Goal: Obtain resource: Download file/media

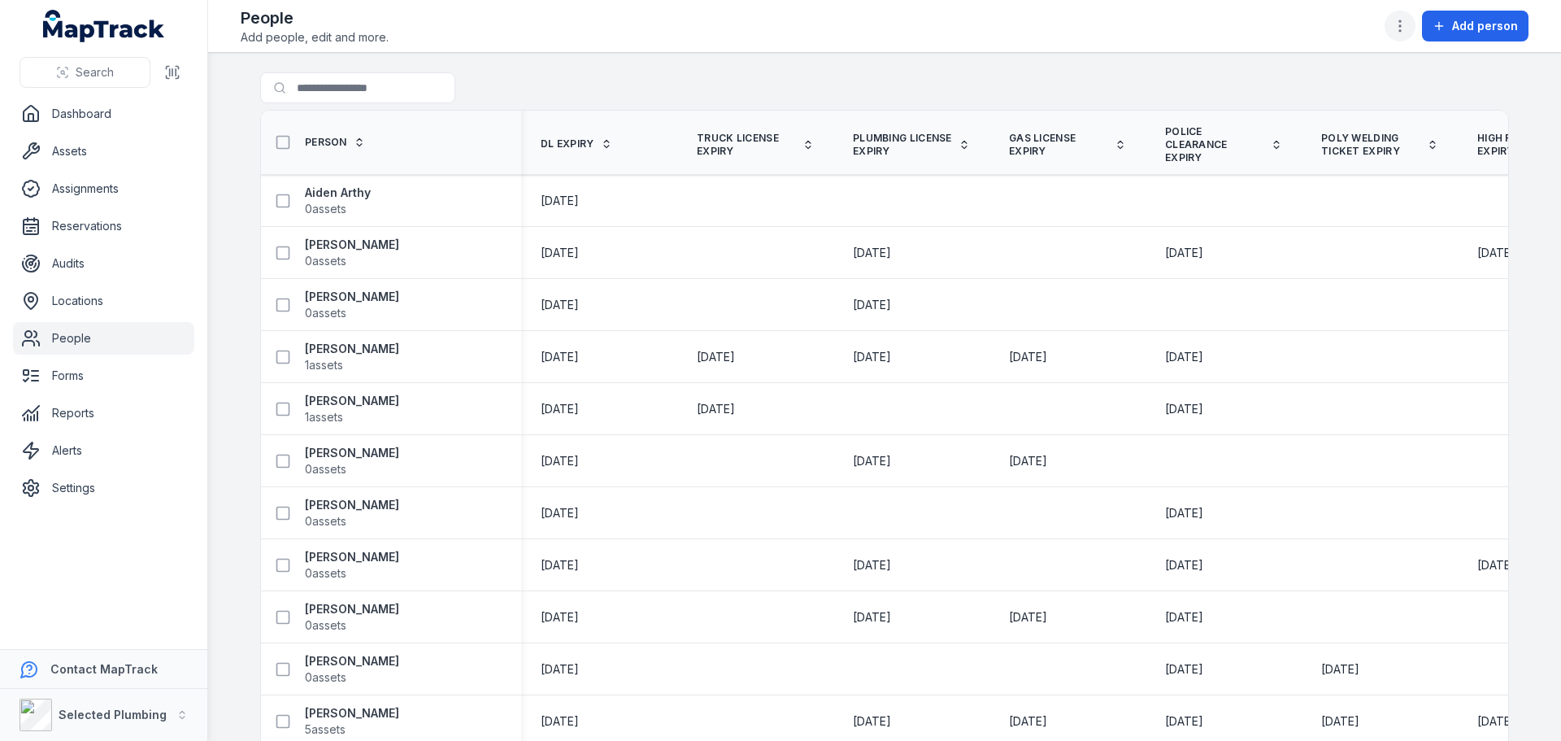
click at [1404, 21] on icon "button" at bounding box center [1400, 26] width 16 height 16
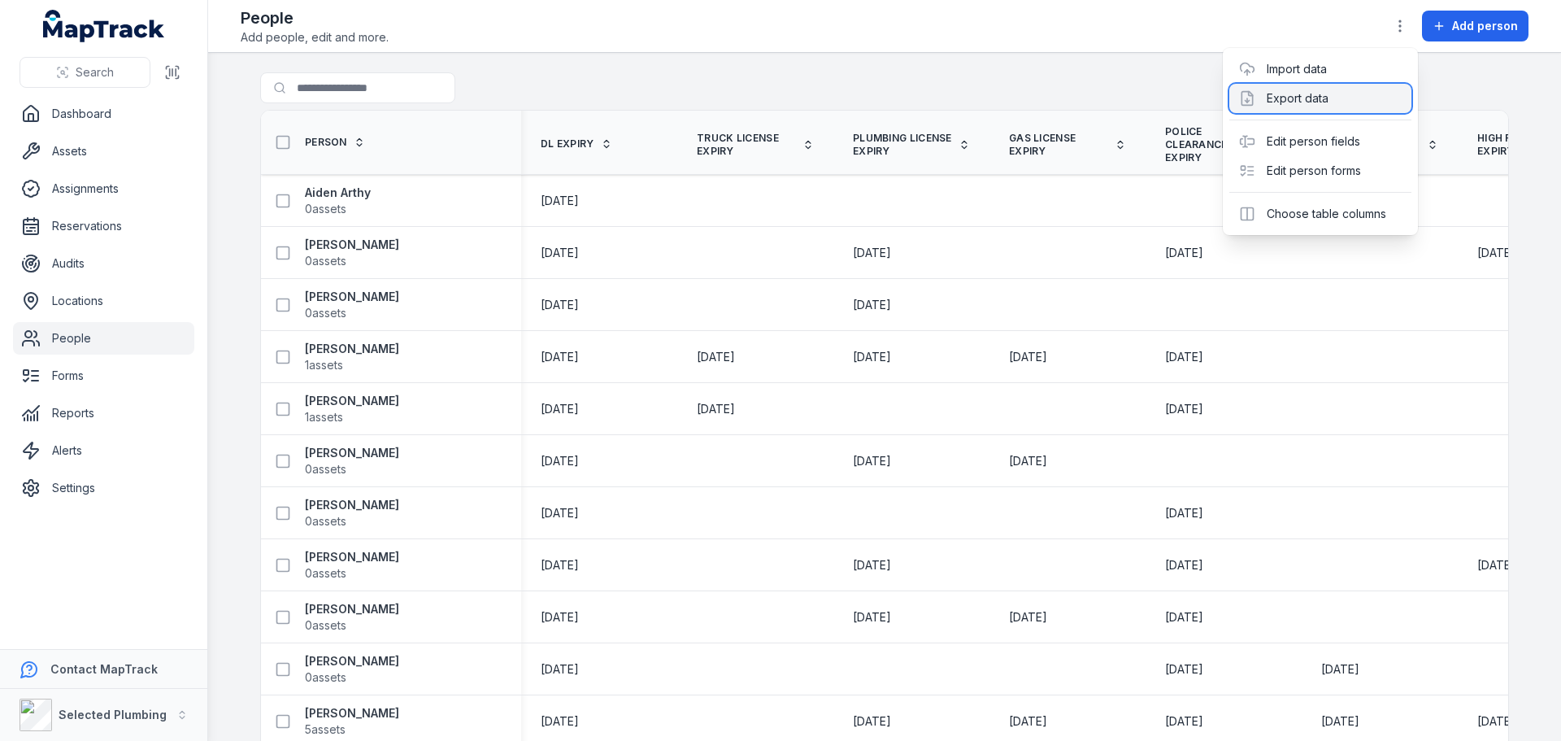
click at [1312, 99] on div "Export data" at bounding box center [1321, 98] width 182 height 29
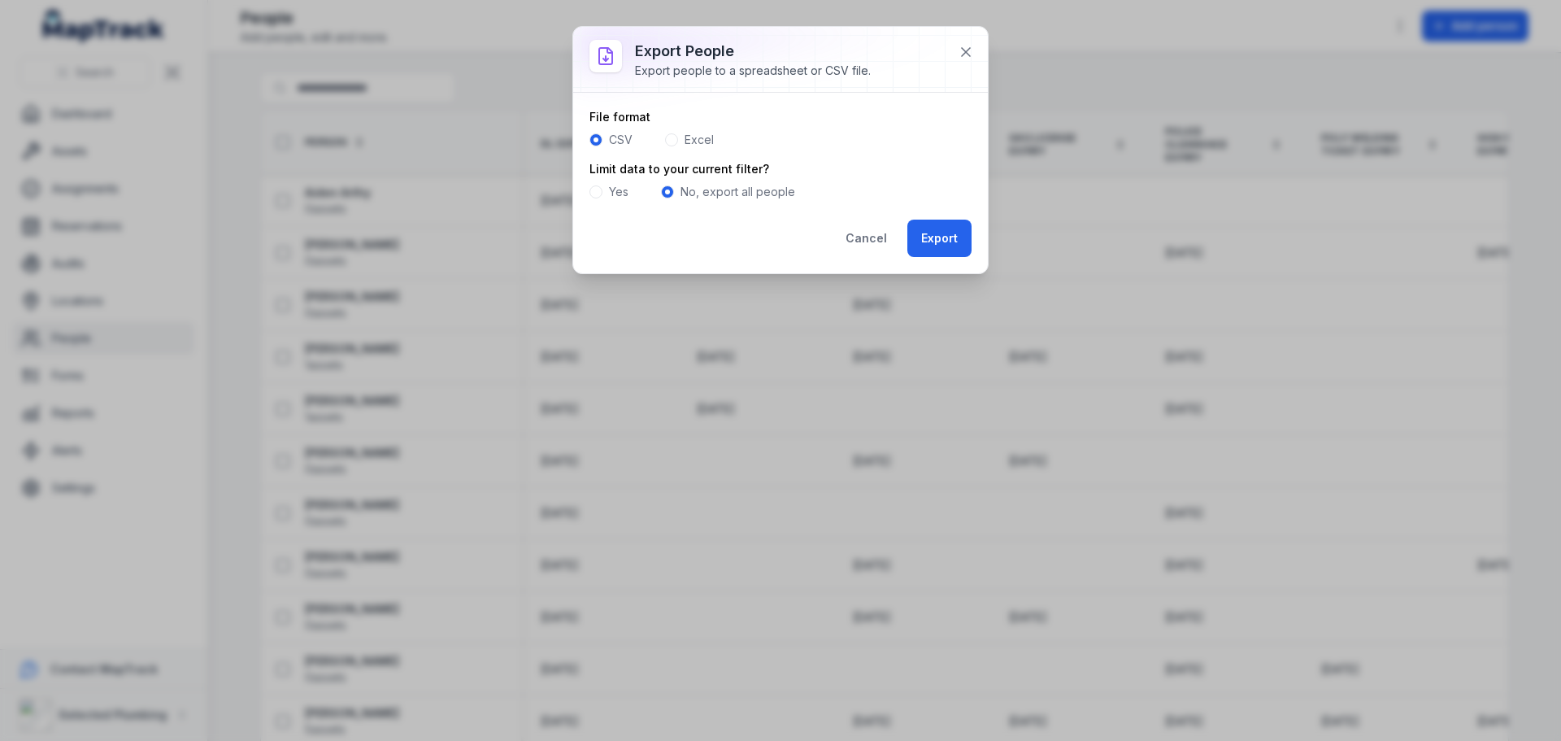
click at [598, 191] on span at bounding box center [596, 191] width 13 height 13
click at [672, 145] on span at bounding box center [671, 139] width 13 height 13
click at [935, 242] on button "Export" at bounding box center [940, 238] width 64 height 37
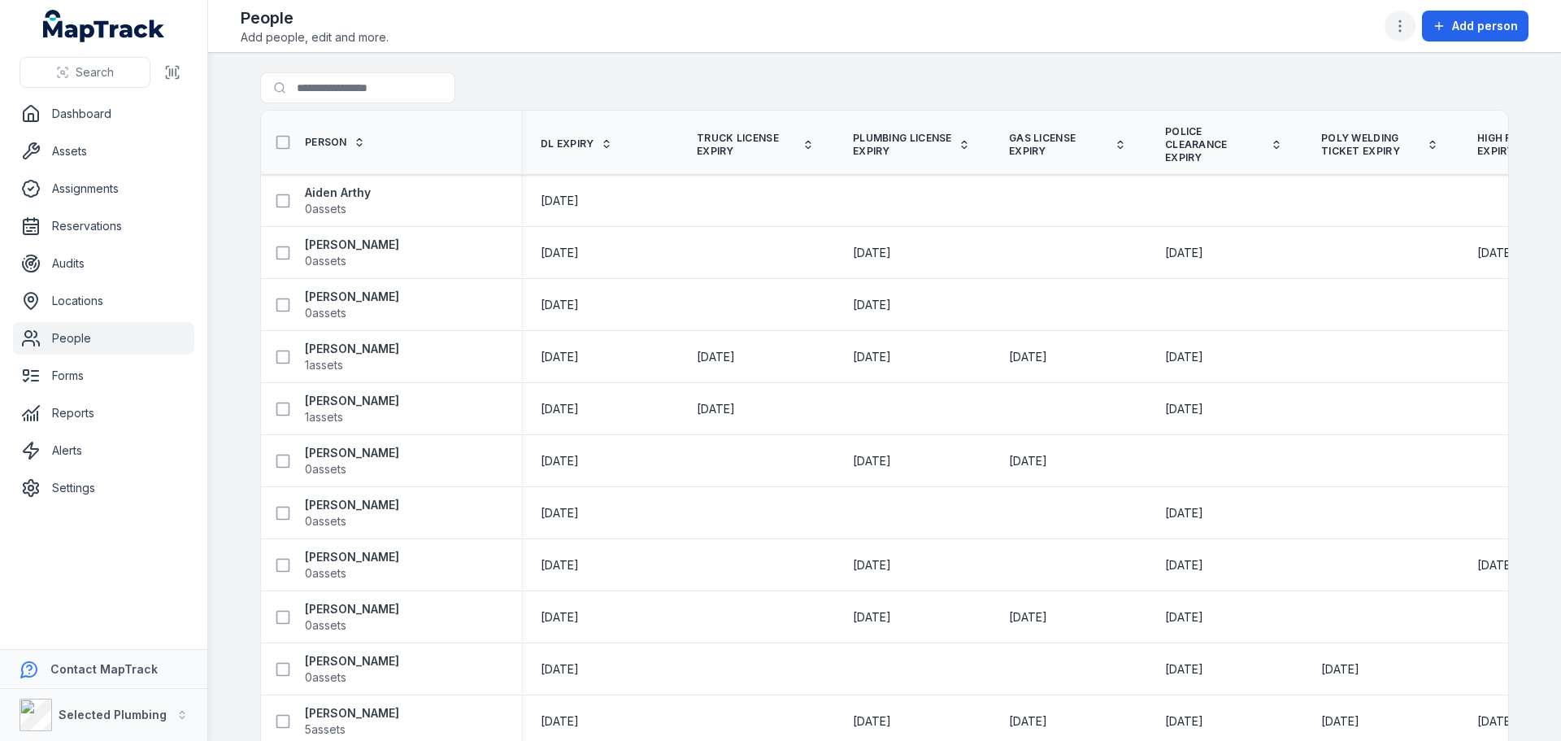
click at [1395, 22] on icon "button" at bounding box center [1400, 26] width 16 height 16
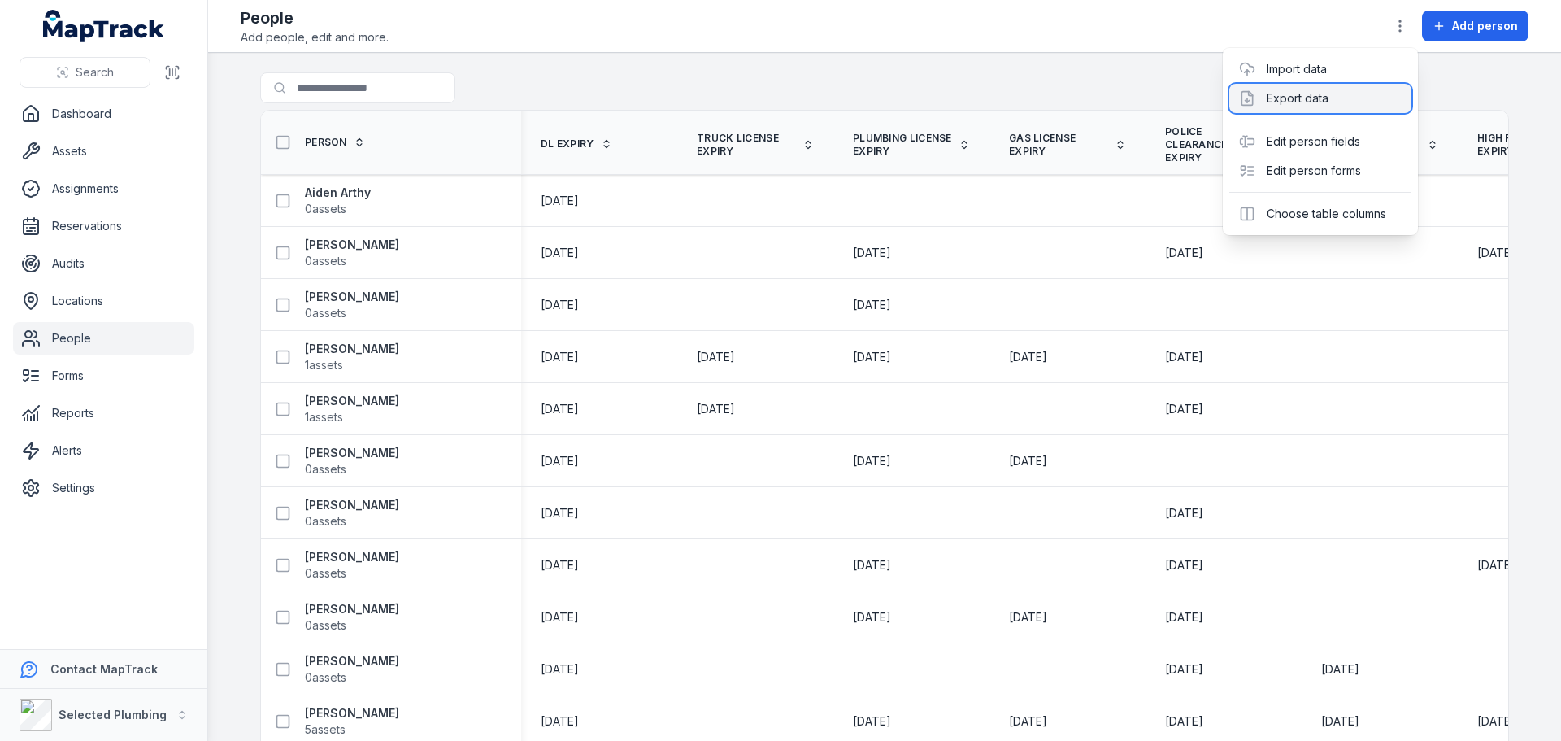
click at [1324, 97] on div "Export data" at bounding box center [1321, 98] width 182 height 29
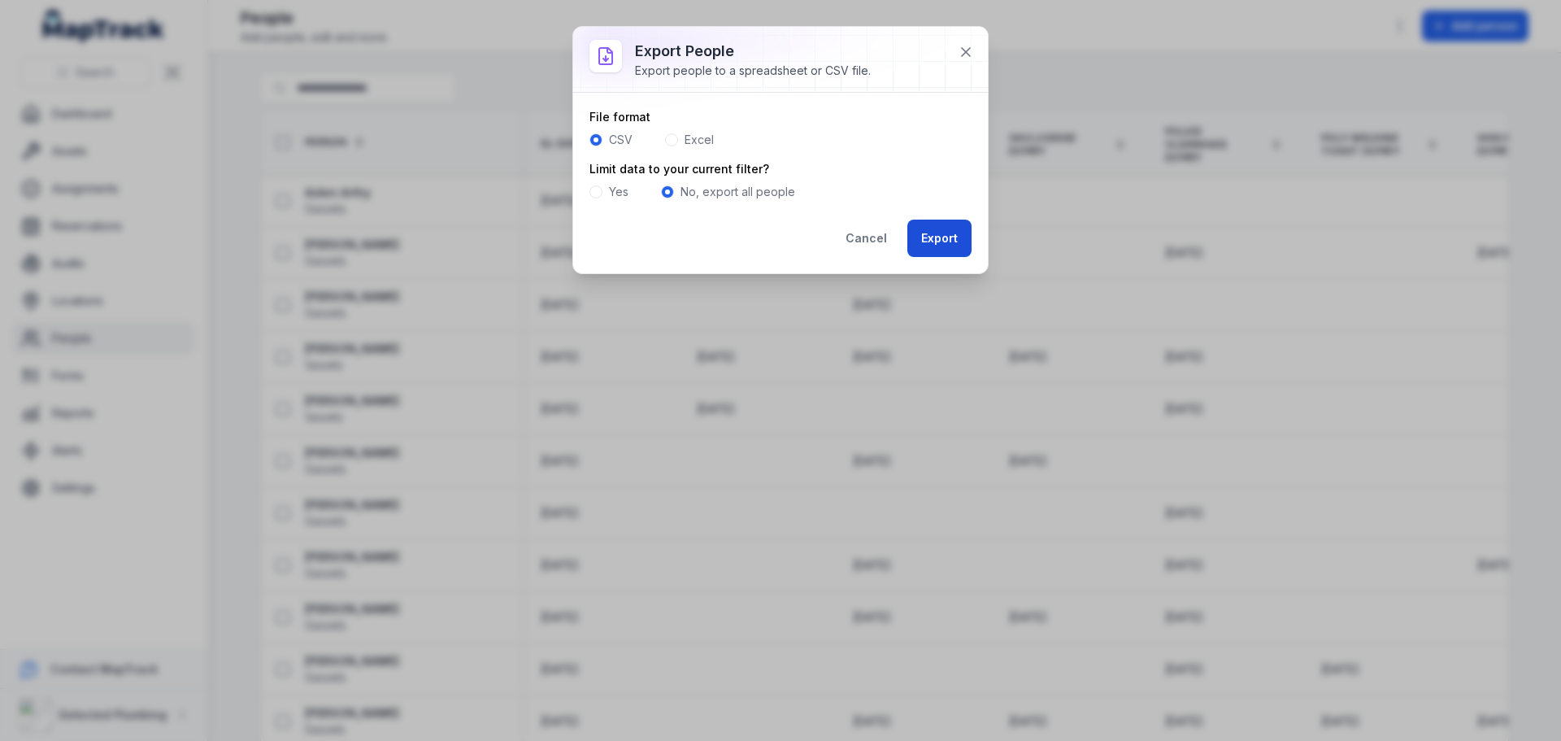
click at [928, 234] on button "Export" at bounding box center [940, 238] width 64 height 37
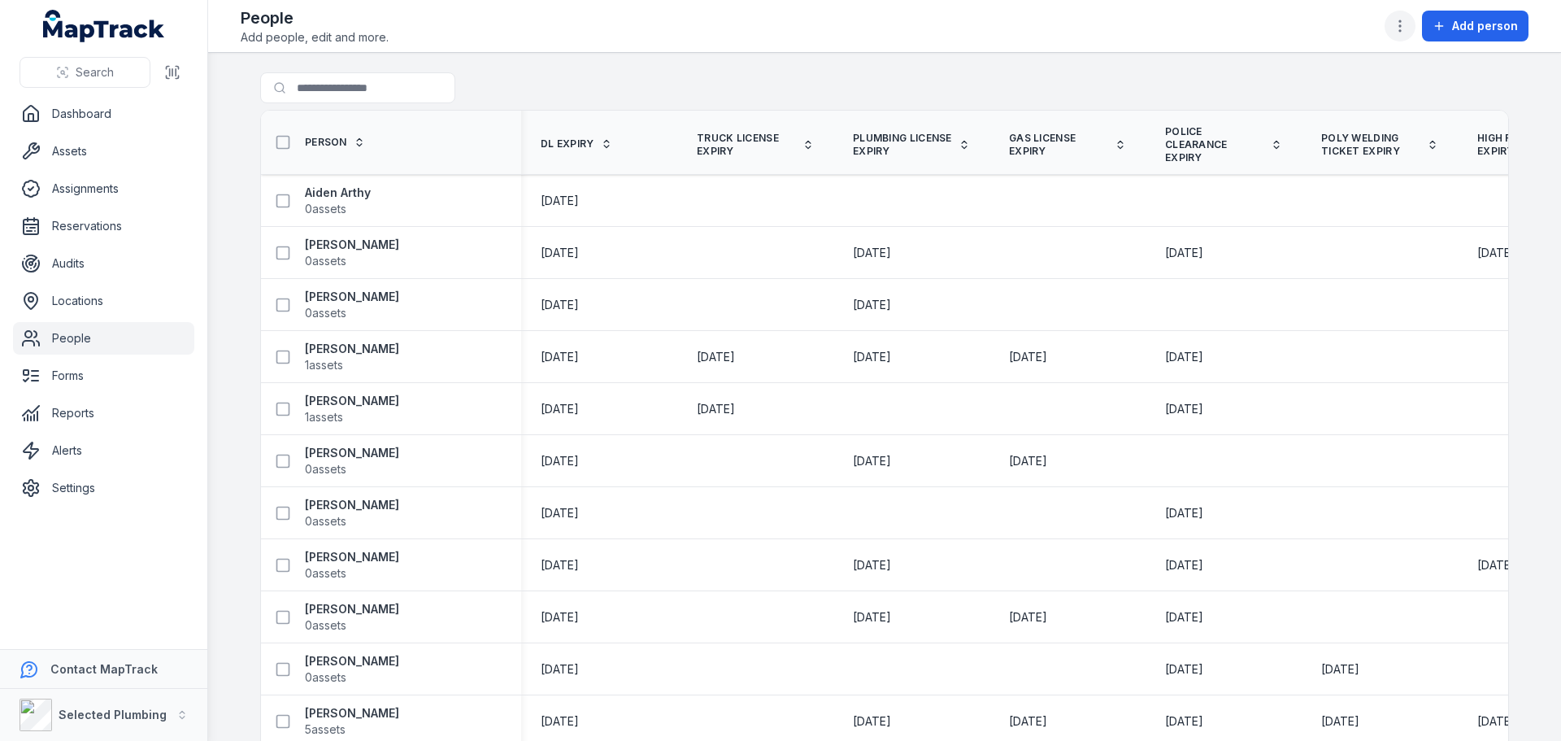
click at [1400, 31] on icon "button" at bounding box center [1400, 26] width 16 height 16
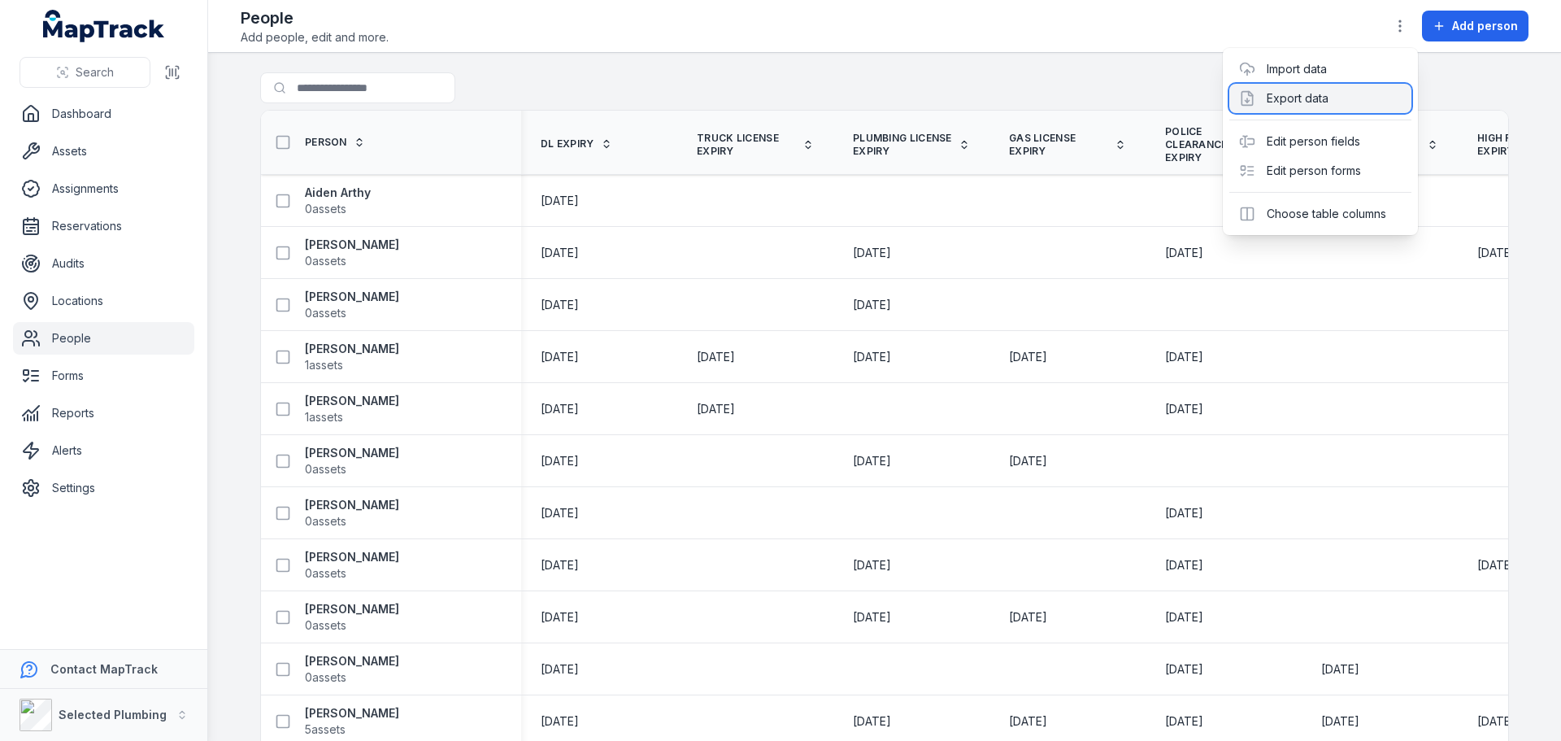
click at [1308, 98] on div "Export data" at bounding box center [1321, 98] width 182 height 29
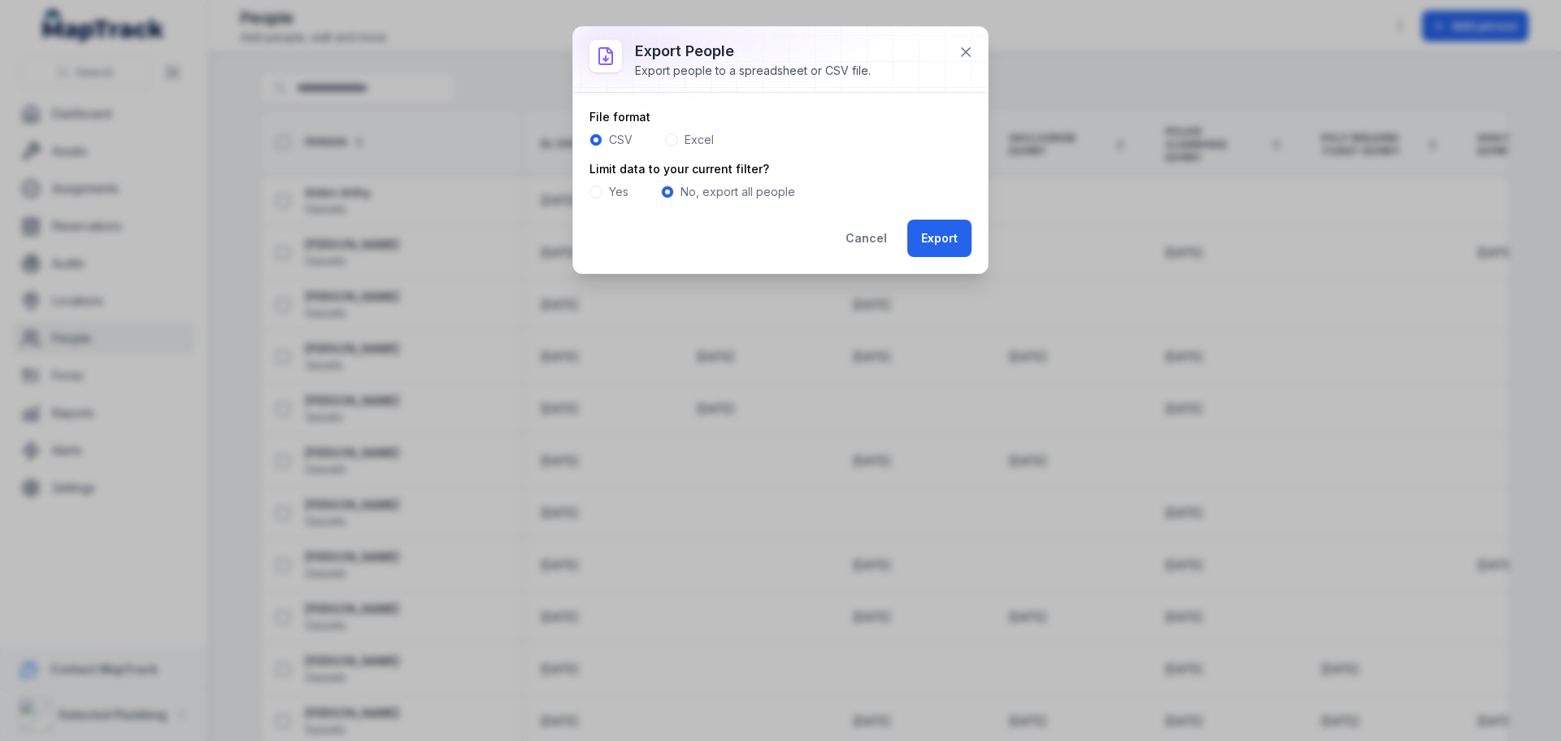
click at [598, 186] on span at bounding box center [596, 191] width 13 height 13
click at [939, 240] on button "Export" at bounding box center [940, 238] width 64 height 37
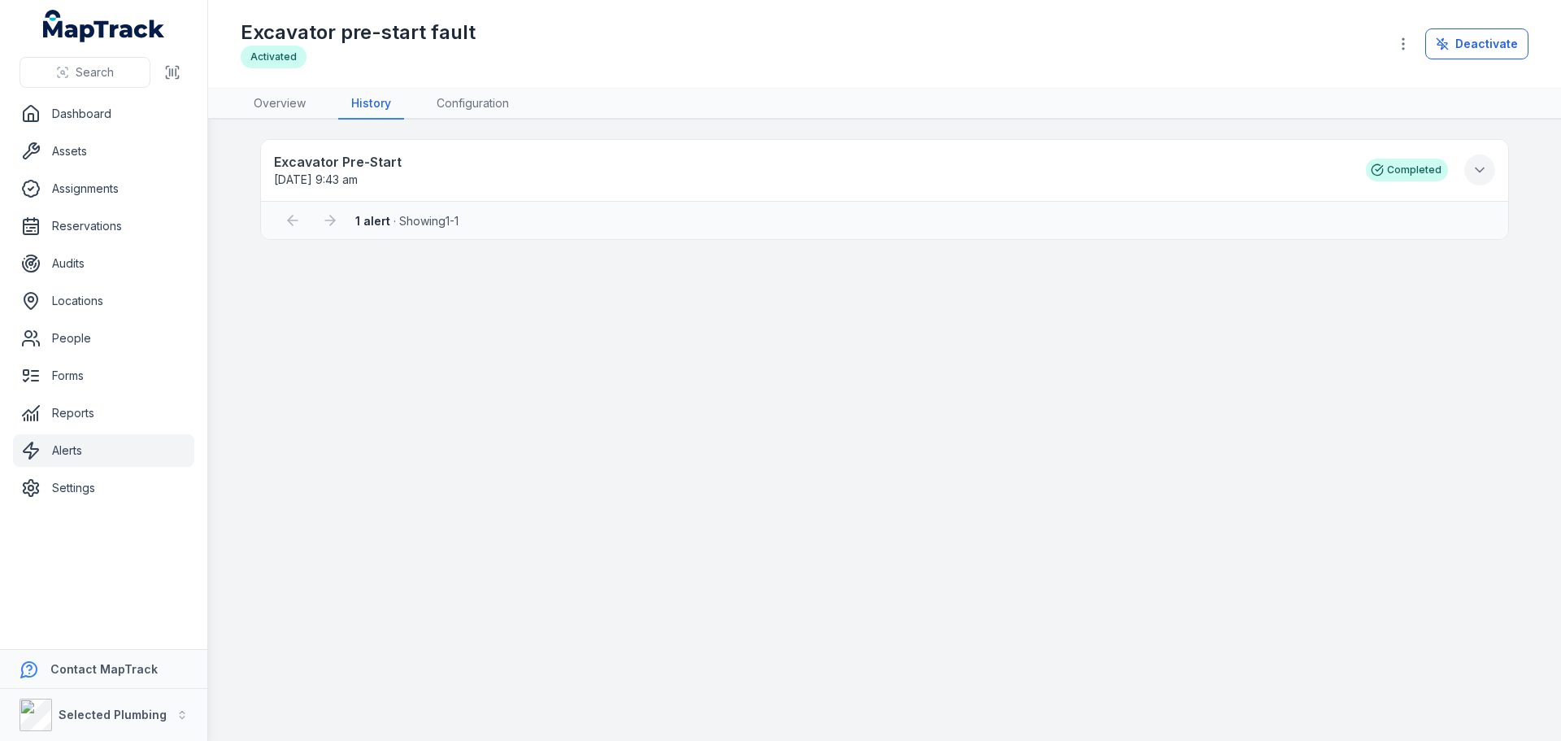
click at [1479, 166] on icon at bounding box center [1480, 170] width 16 height 16
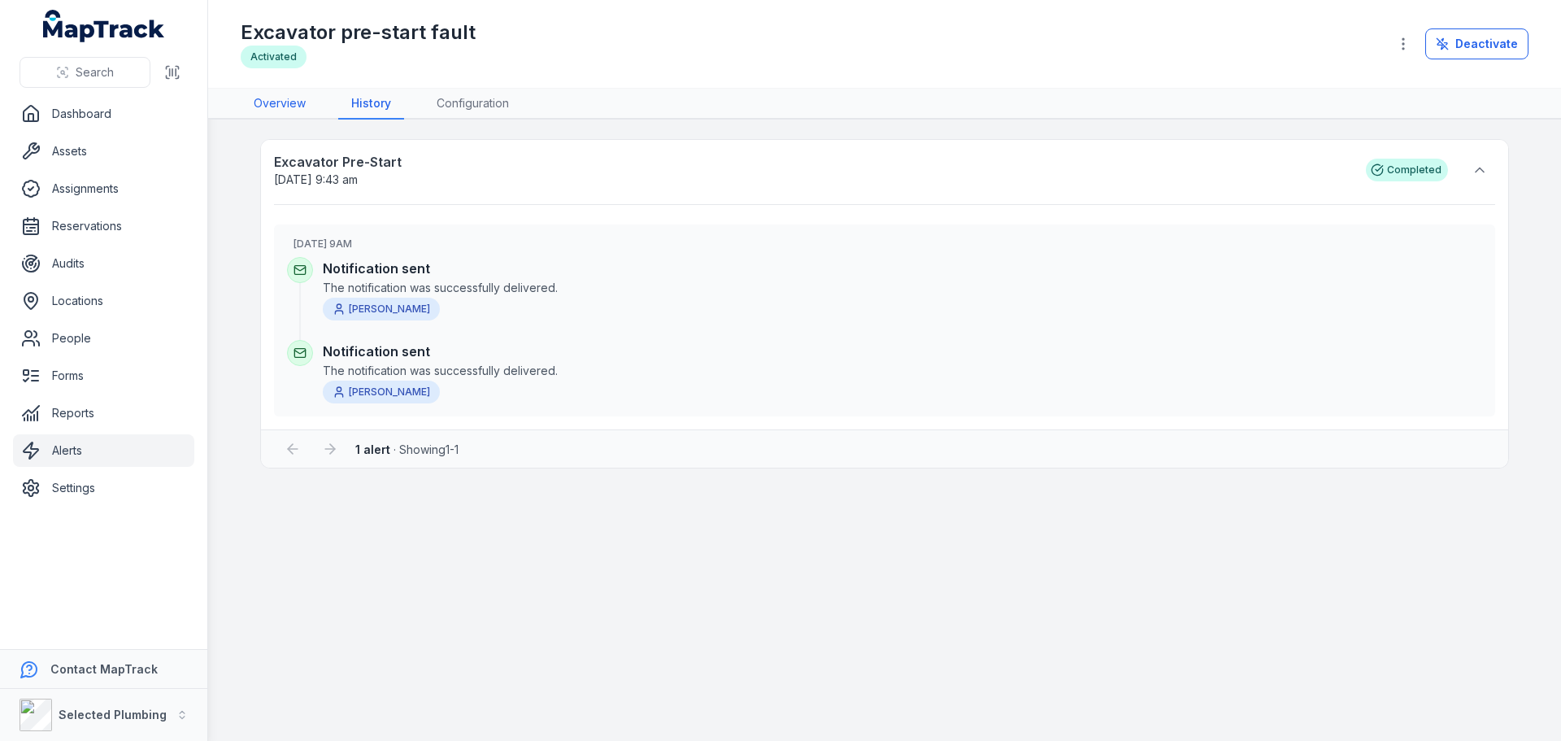
click at [283, 104] on link "Overview" at bounding box center [280, 104] width 78 height 31
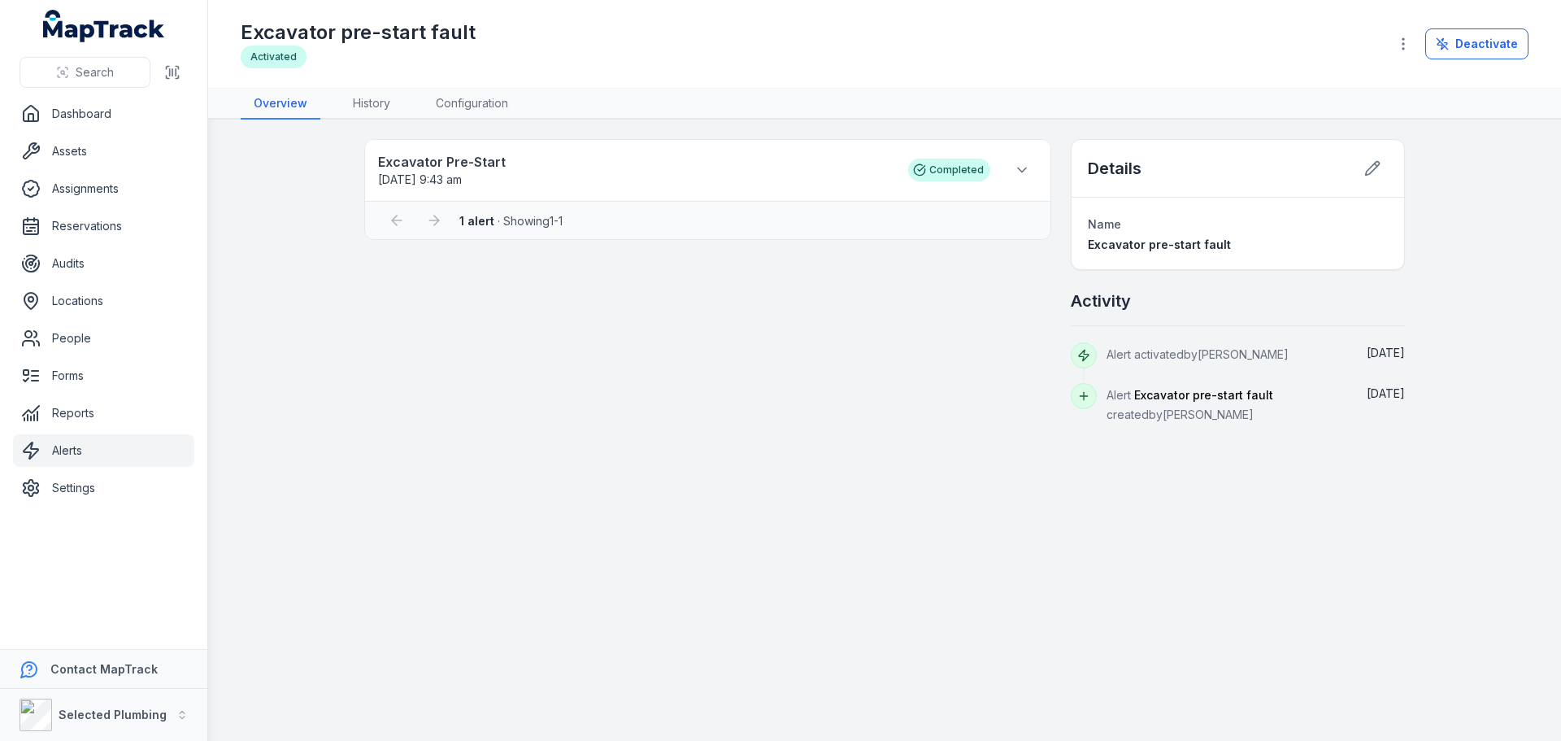
click at [1083, 394] on icon at bounding box center [1084, 396] width 13 height 13
click at [1083, 398] on icon at bounding box center [1084, 396] width 13 height 13
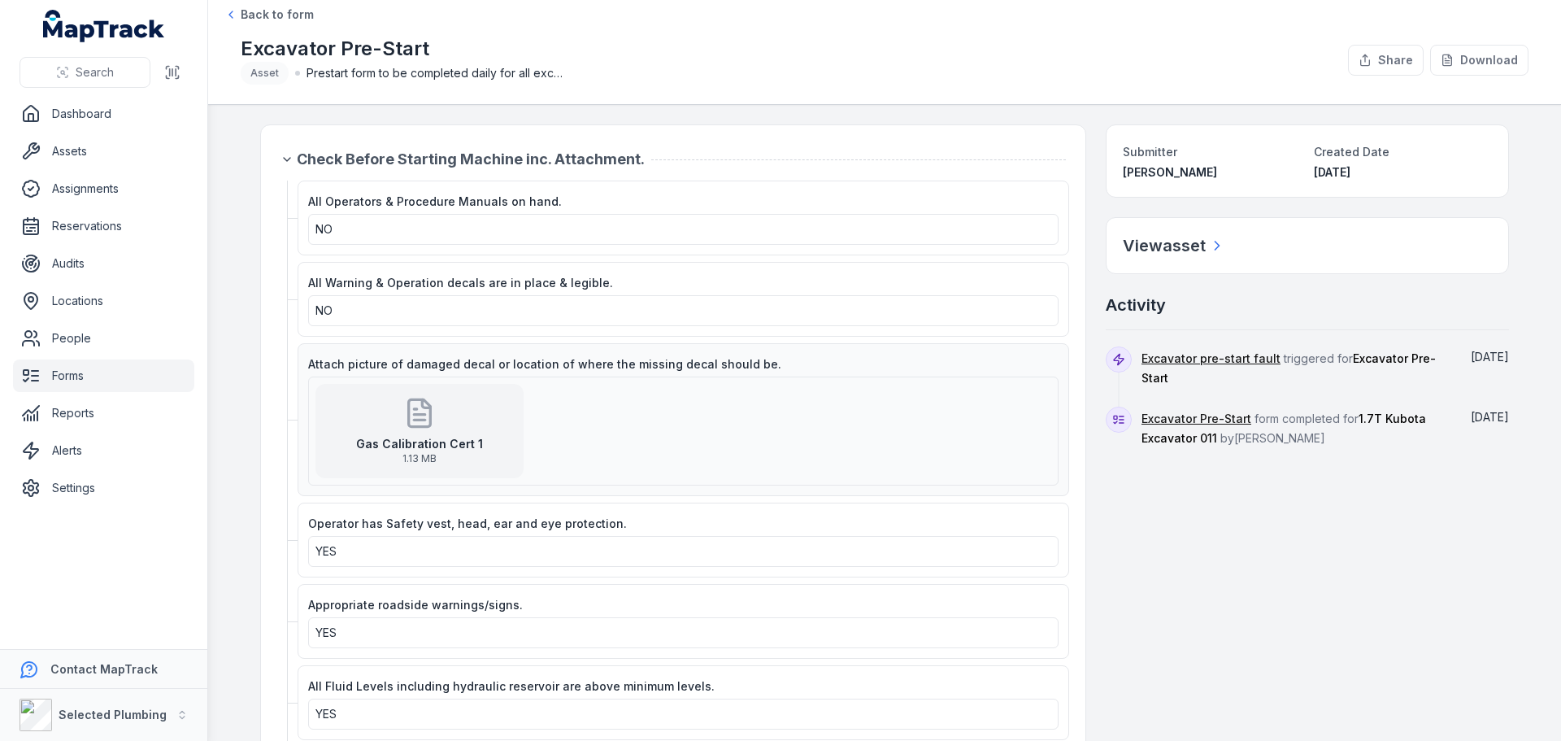
click at [414, 425] on icon at bounding box center [420, 412] width 22 height 27
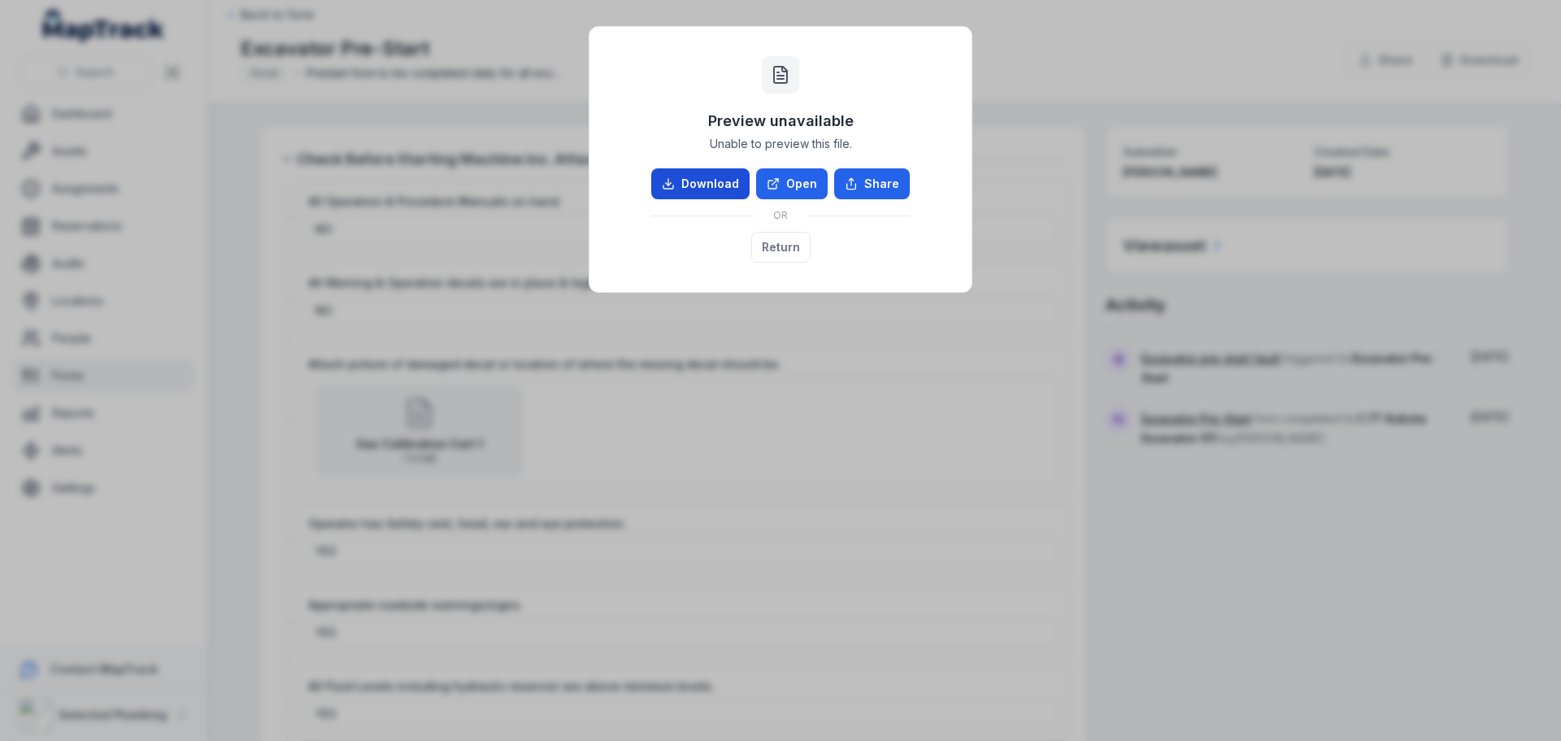
click at [735, 180] on link "Download" at bounding box center [700, 183] width 98 height 31
click at [778, 247] on button "Return" at bounding box center [780, 247] width 59 height 31
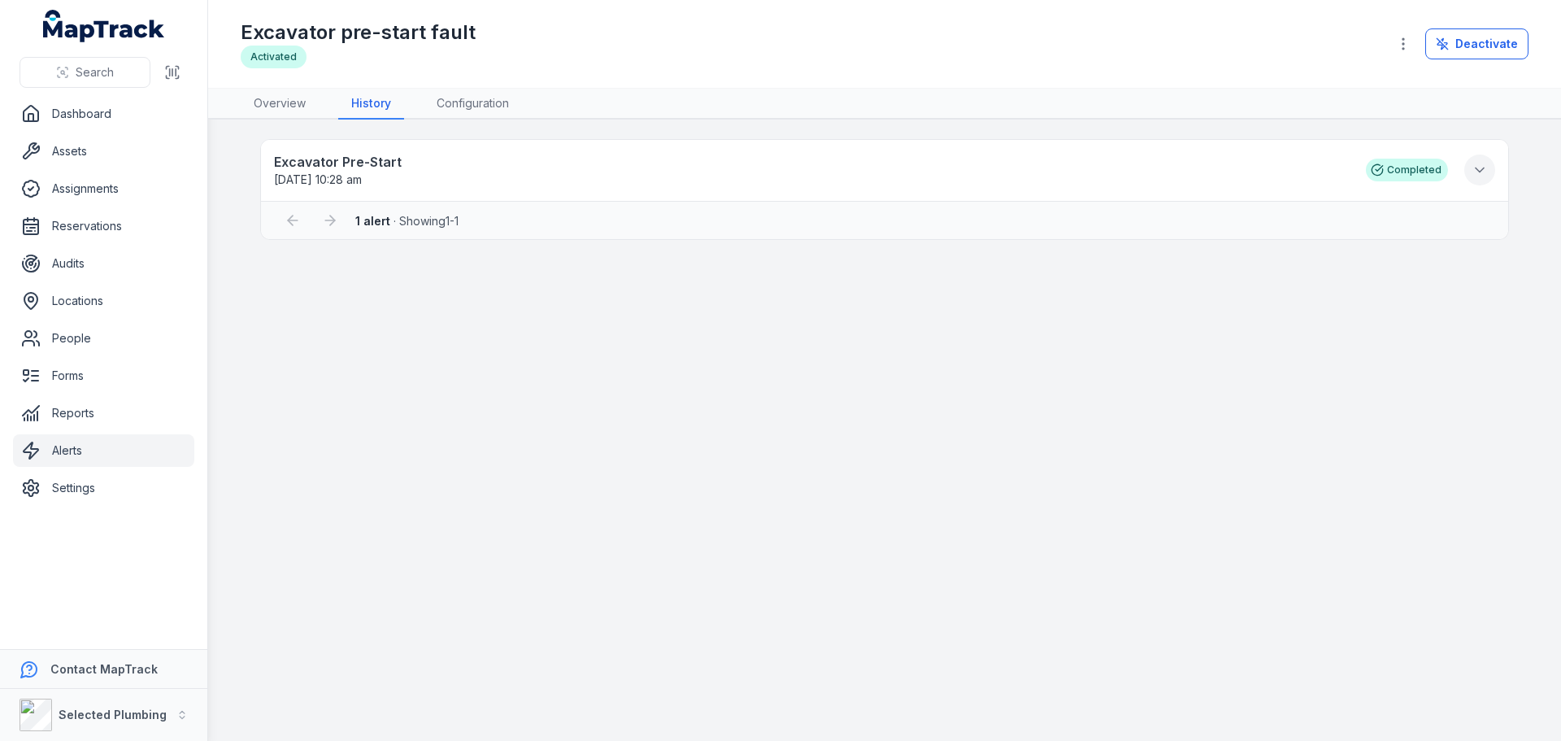
click at [1474, 166] on icon at bounding box center [1480, 170] width 16 height 16
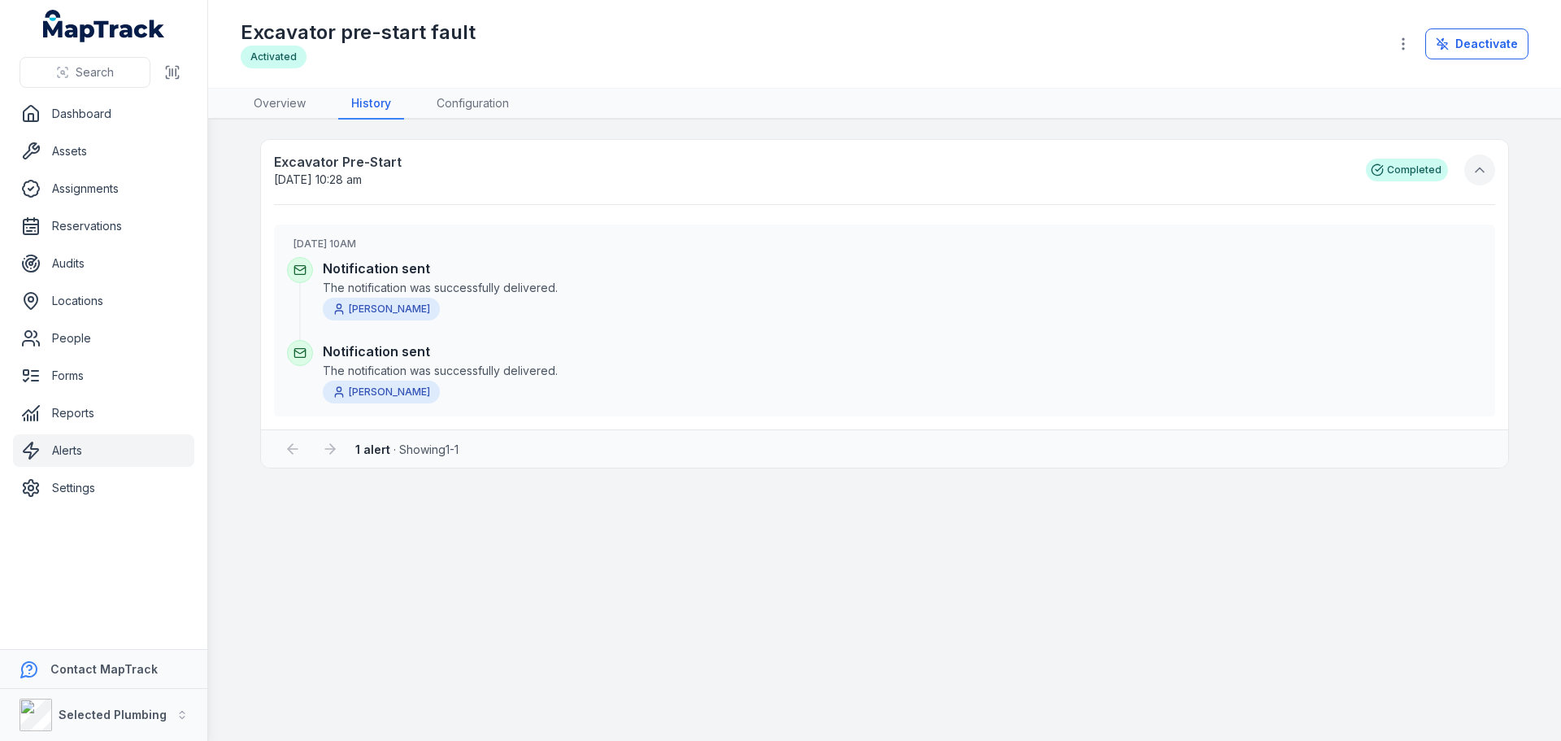
click at [1474, 166] on icon at bounding box center [1480, 170] width 16 height 16
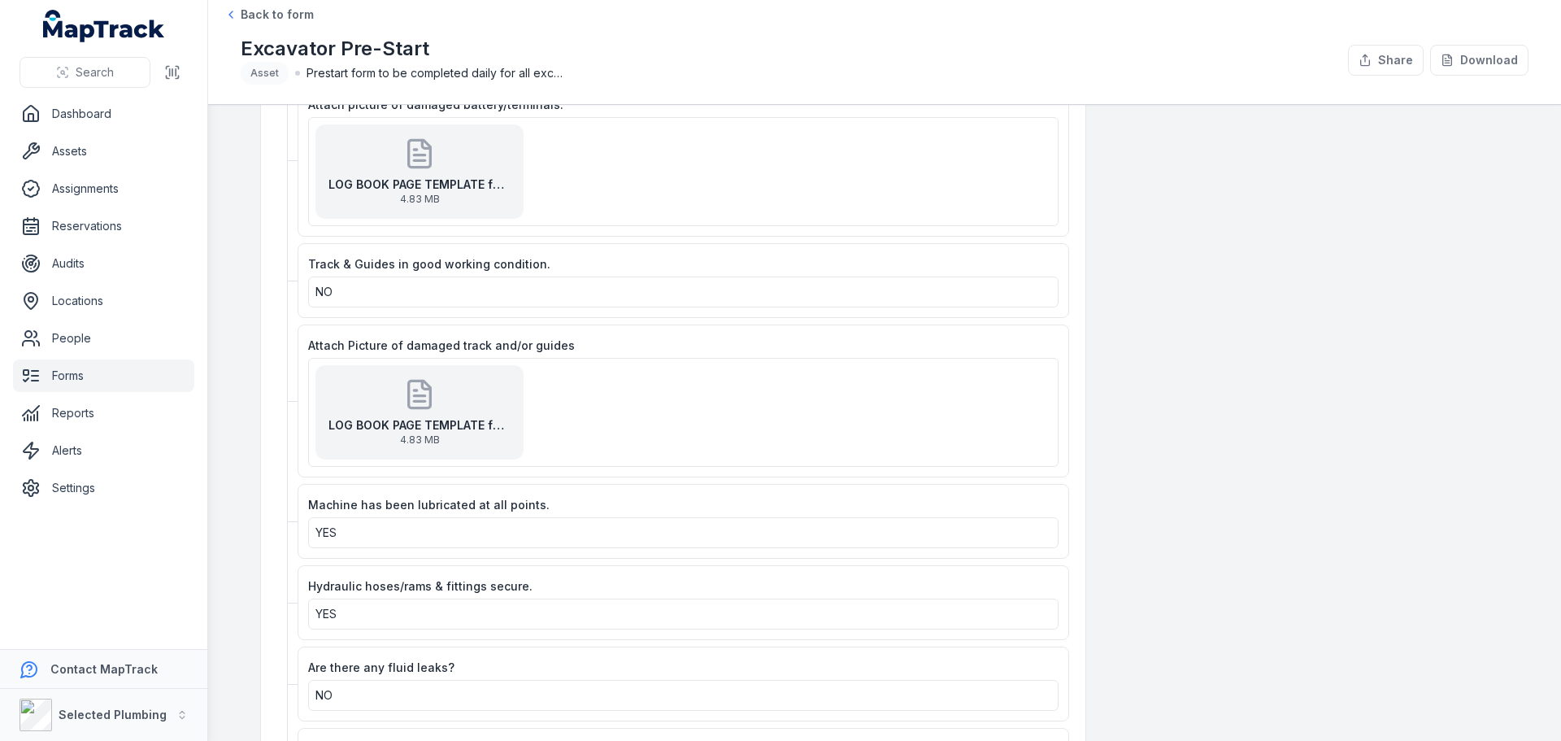
scroll to position [716, 0]
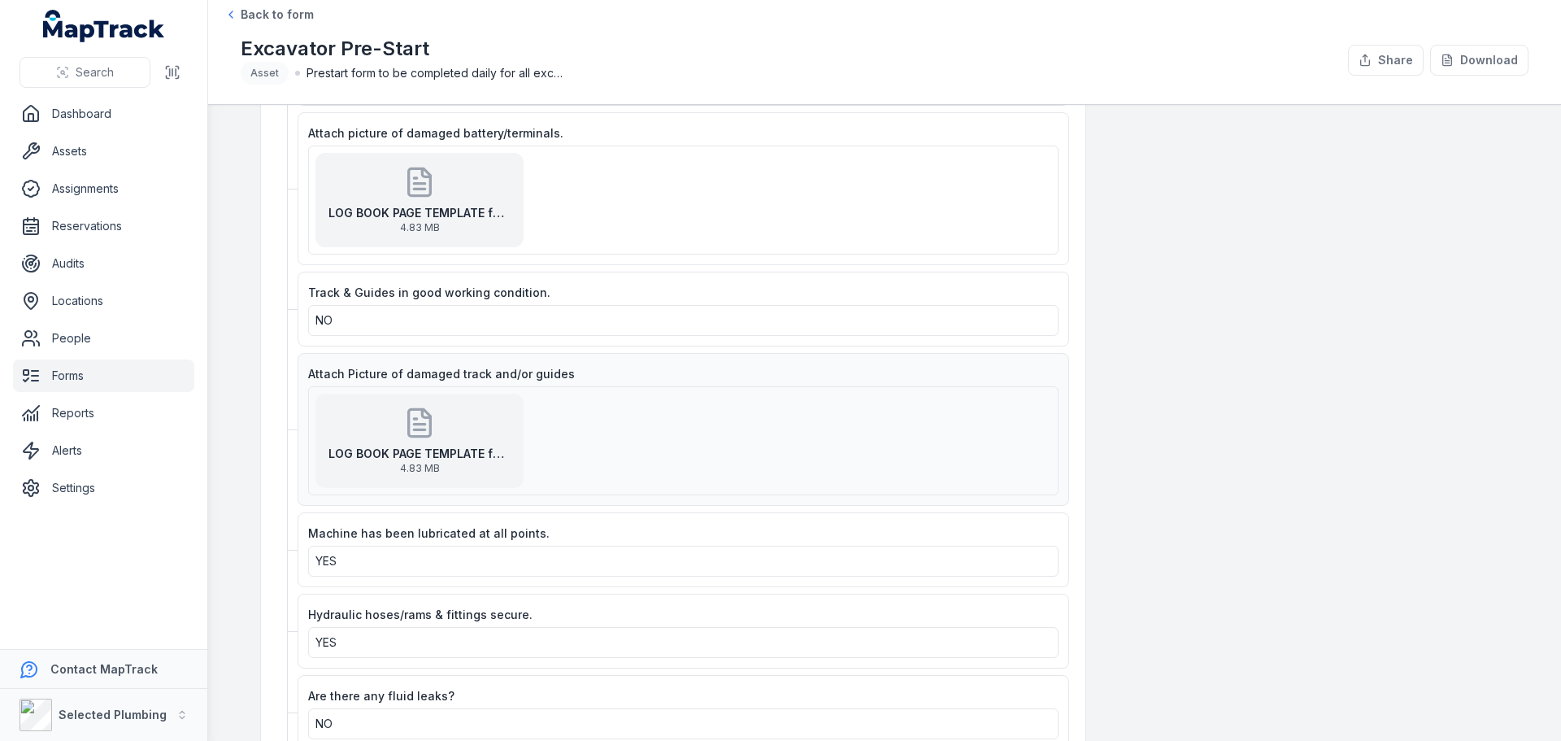
click at [468, 446] on strong "LOG BOOK PAGE TEMPLATE for MapTrack" at bounding box center [420, 454] width 182 height 16
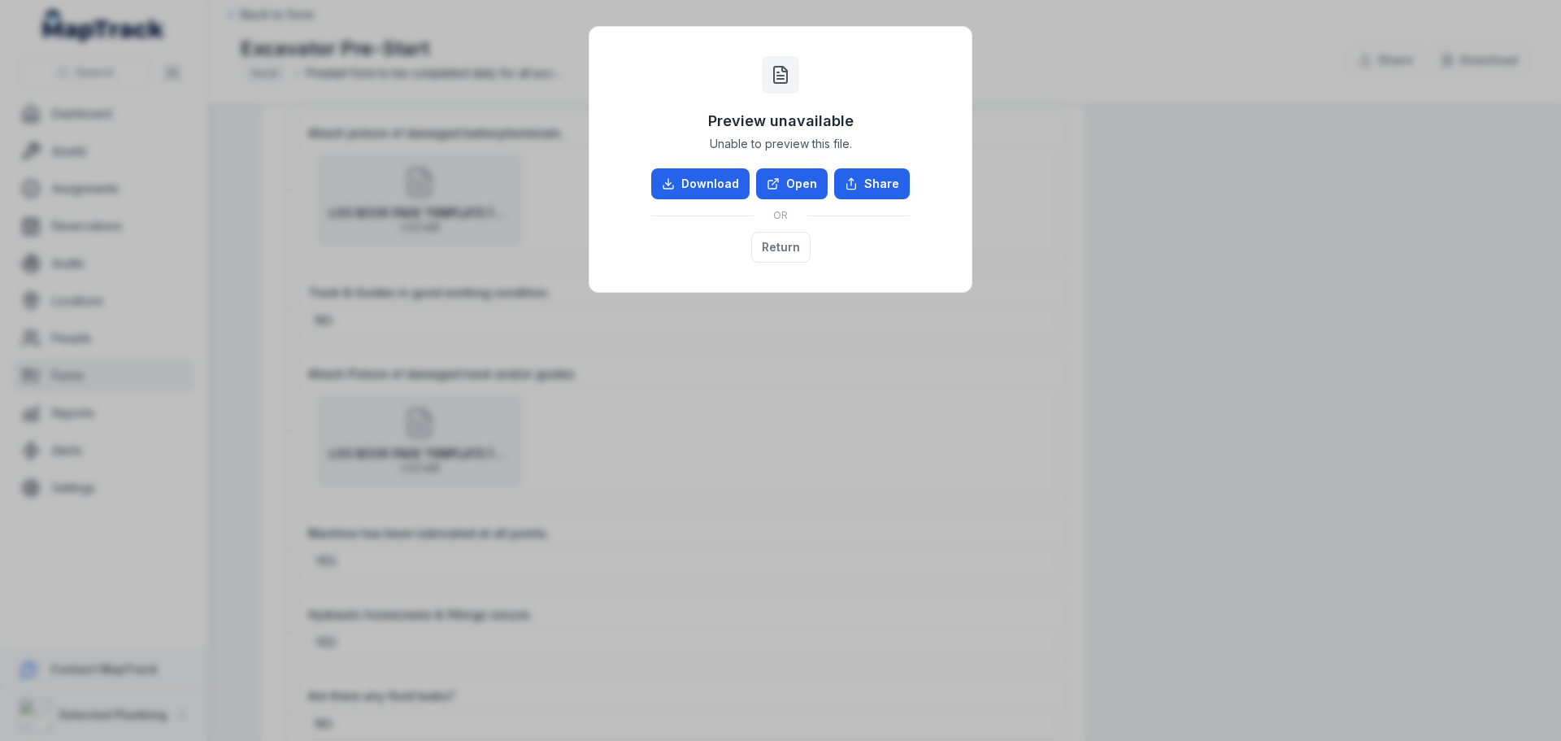
click at [797, 420] on div "Preview unavailable Unable to preview this file. Download Open Share OR Return" at bounding box center [780, 370] width 1561 height 741
click at [478, 444] on div "Preview unavailable Unable to preview this file. Download Open Share OR Return" at bounding box center [780, 370] width 1561 height 741
click at [798, 245] on button "Return" at bounding box center [780, 247] width 59 height 31
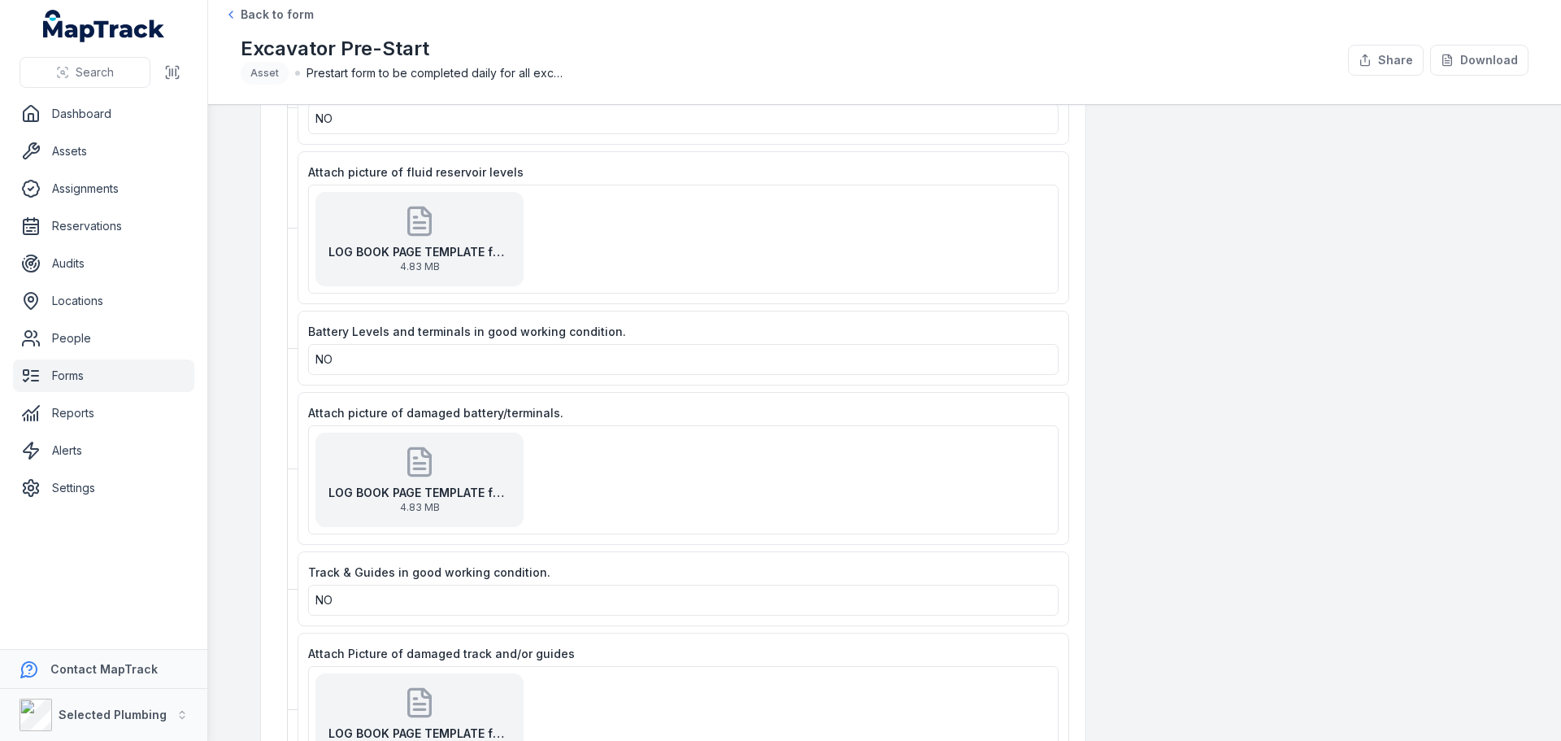
scroll to position [0, 0]
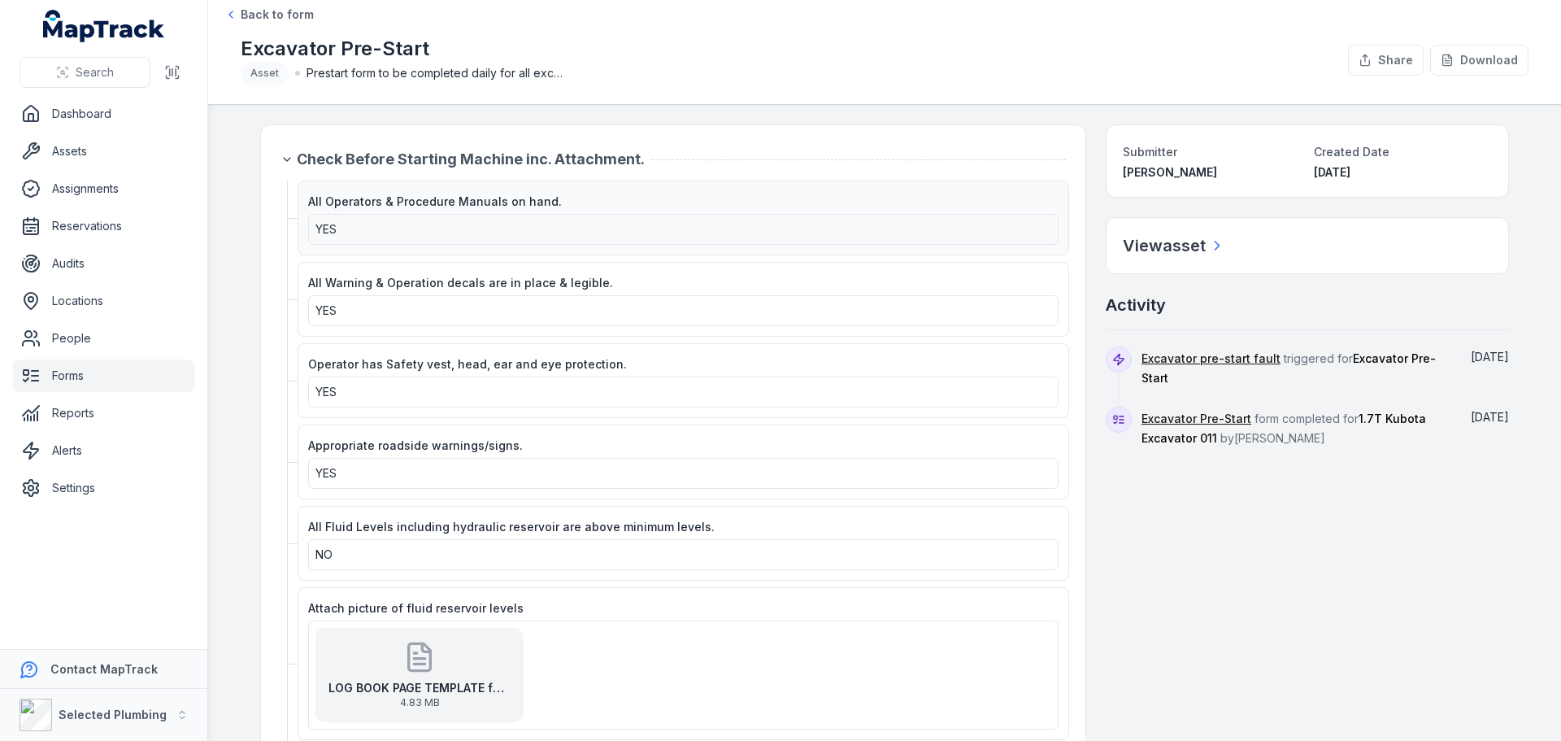
click at [420, 229] on div "YES" at bounding box center [684, 229] width 736 height 16
